Goal: Use online tool/utility: Utilize a website feature to perform a specific function

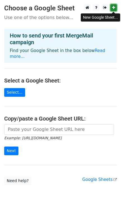
click at [114, 8] on icon at bounding box center [113, 8] width 3 height 4
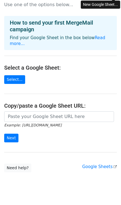
scroll to position [20, 0]
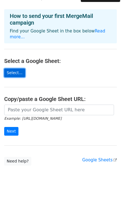
click at [10, 68] on link "Select..." at bounding box center [14, 72] width 21 height 9
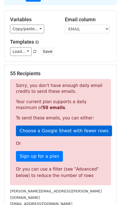
scroll to position [48, 0]
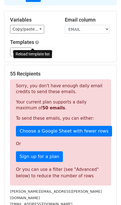
click at [34, 50] on span at bounding box center [34, 52] width 3 height 4
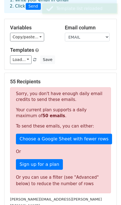
scroll to position [0, 0]
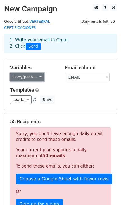
click at [34, 73] on link "Copy/paste..." at bounding box center [27, 77] width 34 height 9
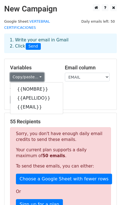
click at [38, 73] on link "Copy/paste..." at bounding box center [27, 77] width 34 height 9
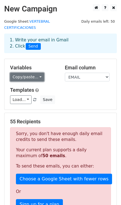
scroll to position [35, 0]
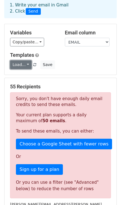
click at [19, 60] on link "Load..." at bounding box center [21, 64] width 22 height 9
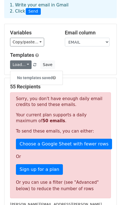
click at [27, 73] on h6 "No templates saved" at bounding box center [36, 77] width 52 height 9
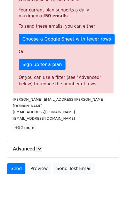
scroll to position [146, 0]
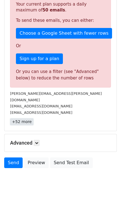
click at [25, 118] on link "+52 more" at bounding box center [21, 121] width 23 height 7
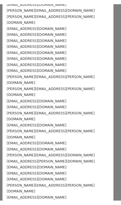
scroll to position [197, 0]
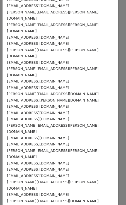
drag, startPoint x: 34, startPoint y: 175, endPoint x: 7, endPoint y: 150, distance: 36.8
click at [7, 150] on div "[PERSON_NAME][EMAIL_ADDRESS][PERSON_NAME][DOMAIN_NAME] [EMAIL_ADDRESS][DOMAIN_N…" at bounding box center [61, 34] width 116 height 424
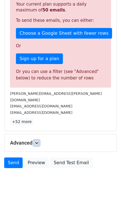
click at [38, 141] on icon at bounding box center [36, 142] width 3 height 3
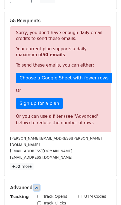
scroll to position [201, 0]
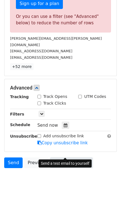
click at [74, 157] on link "Send Test Email" at bounding box center [71, 162] width 42 height 11
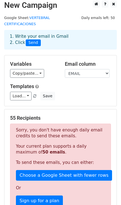
scroll to position [0, 0]
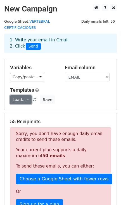
click at [25, 95] on link "Load..." at bounding box center [21, 99] width 22 height 9
click at [30, 108] on h6 "No templates saved" at bounding box center [36, 112] width 52 height 9
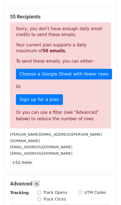
scroll to position [70, 0]
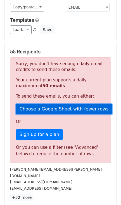
click at [74, 105] on link "Choose a Google Sheet with fewer rows" at bounding box center [64, 109] width 96 height 11
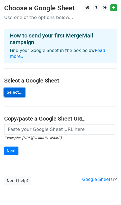
click at [18, 88] on link "Select..." at bounding box center [14, 92] width 21 height 9
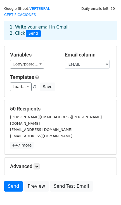
scroll to position [36, 0]
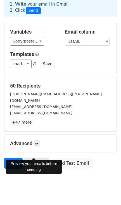
click at [33, 158] on link "Preview" at bounding box center [36, 163] width 25 height 11
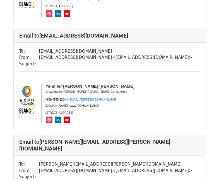
scroll to position [363, 0]
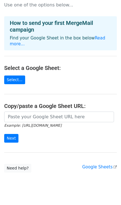
scroll to position [20, 0]
